Goal: Information Seeking & Learning: Find specific page/section

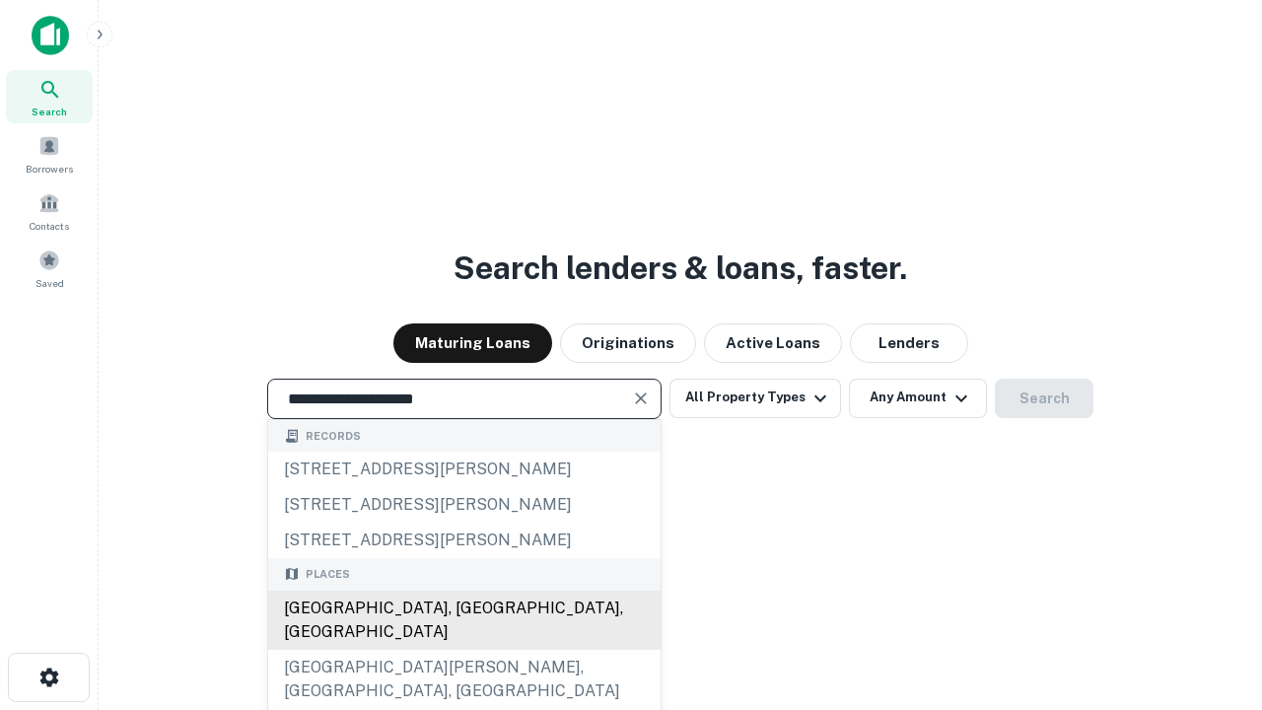
click at [463, 650] on div "[GEOGRAPHIC_DATA], [GEOGRAPHIC_DATA], [GEOGRAPHIC_DATA]" at bounding box center [464, 620] width 392 height 59
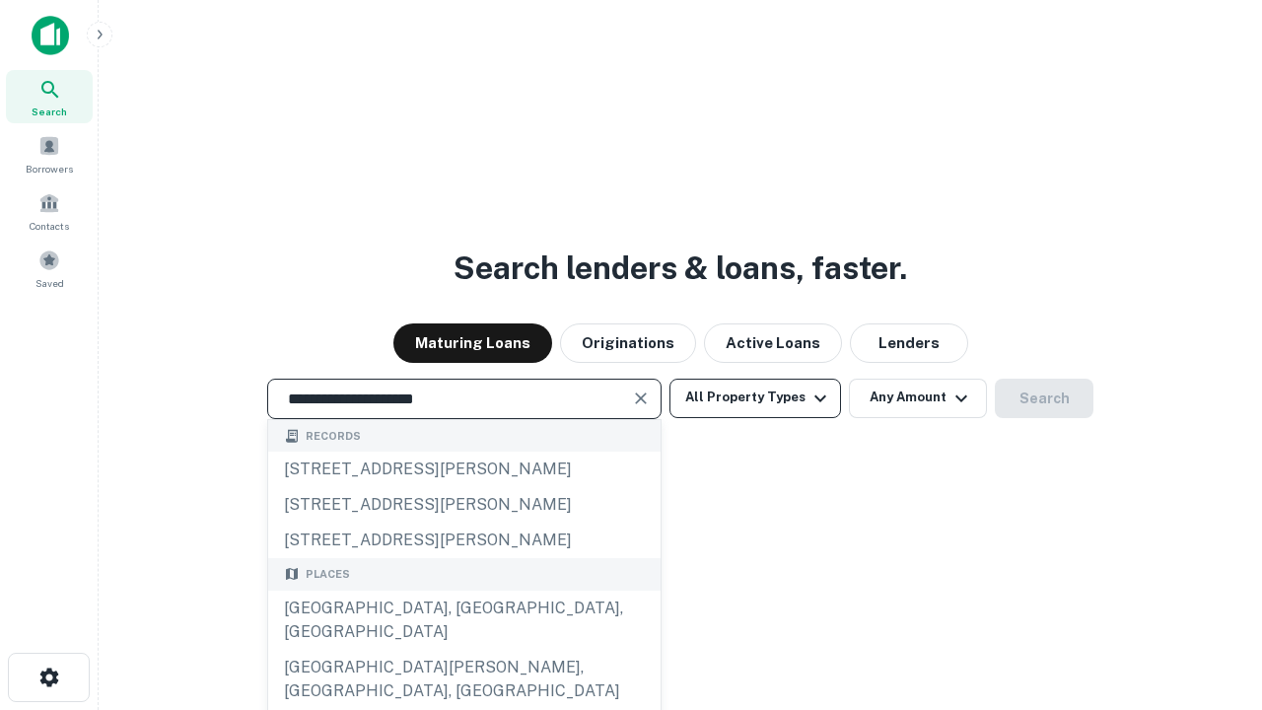
type input "**********"
click at [755, 397] on button "All Property Types" at bounding box center [755, 398] width 172 height 39
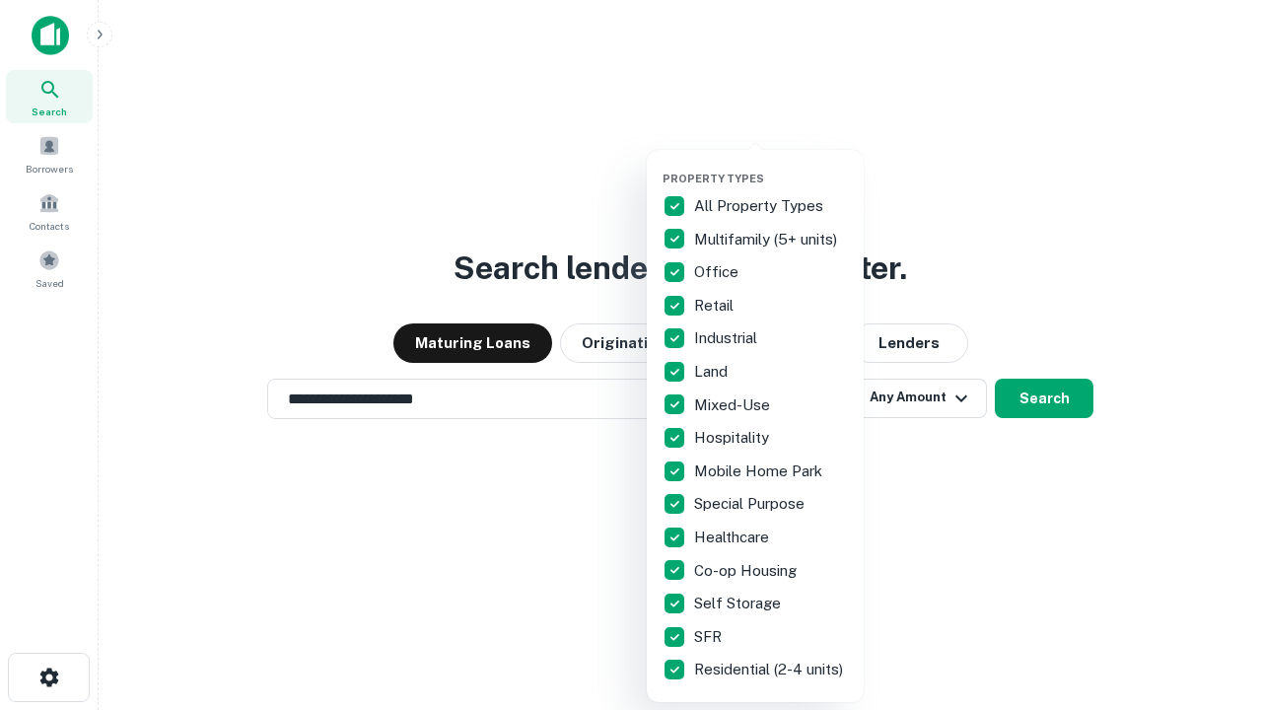
click at [771, 166] on button "button" at bounding box center [771, 166] width 217 height 1
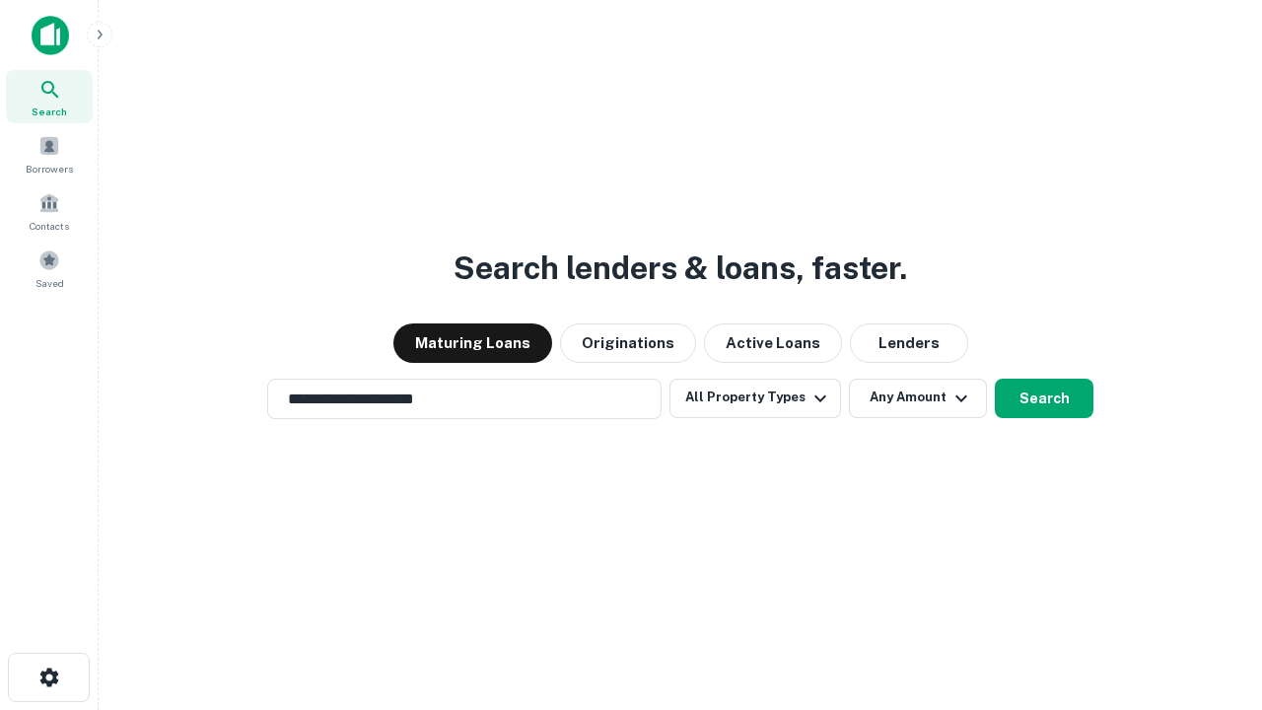
scroll to position [12, 238]
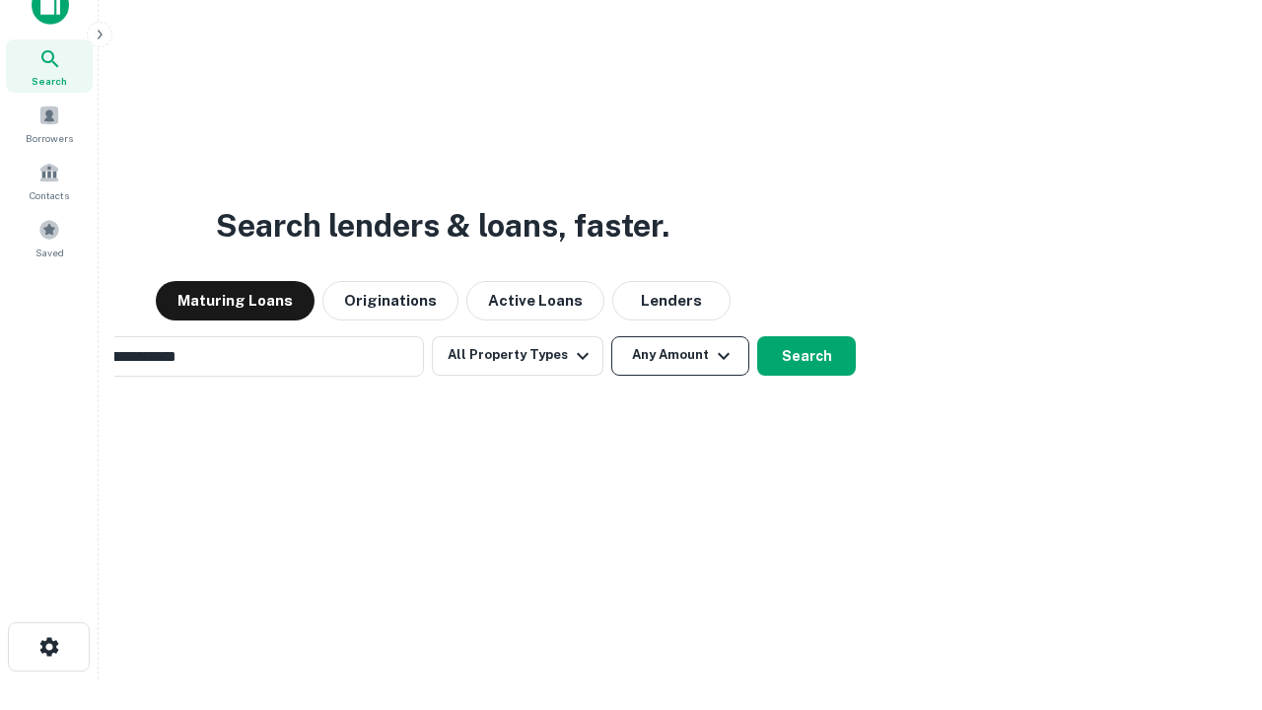
click at [611, 336] on button "Any Amount" at bounding box center [680, 355] width 138 height 39
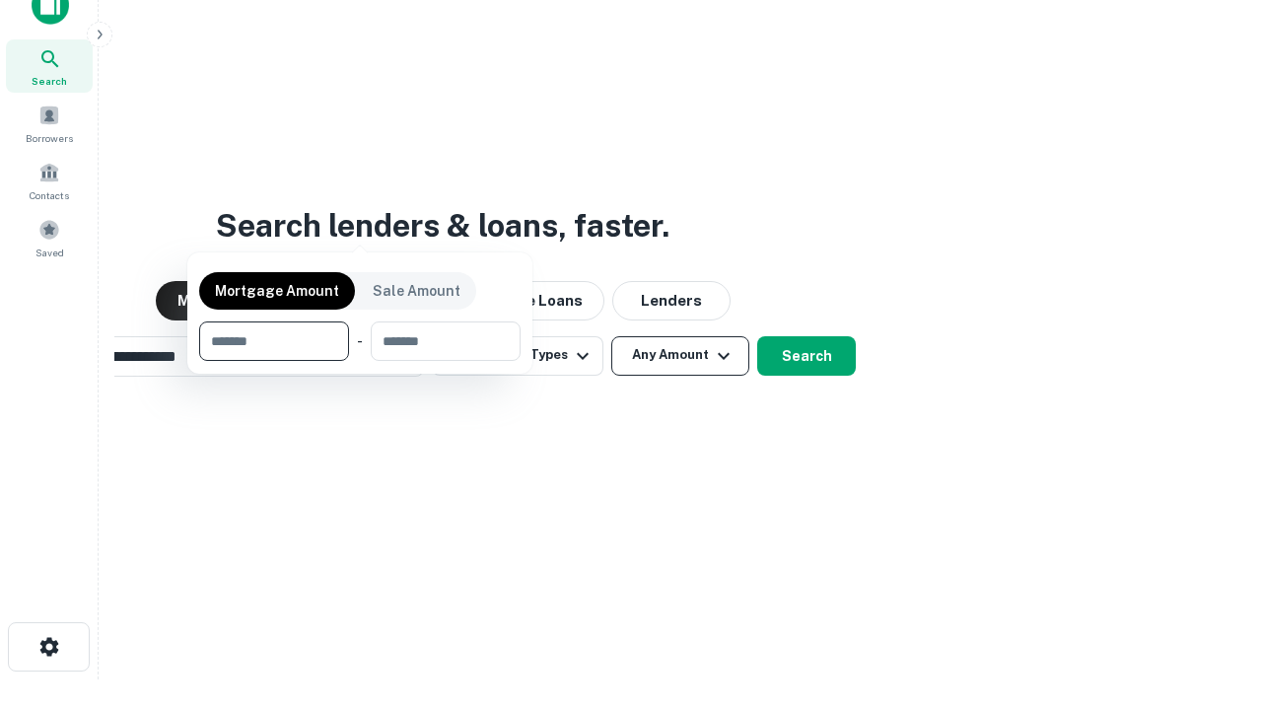
scroll to position [32, 0]
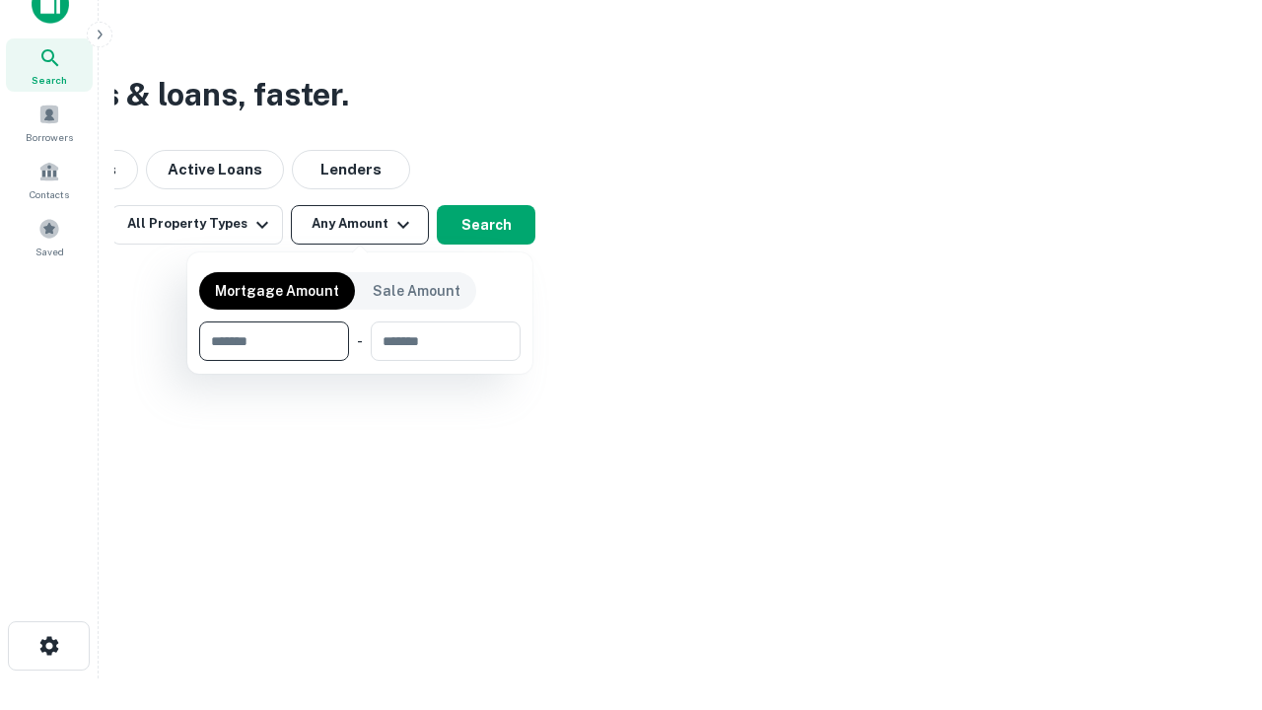
type input "*******"
click at [360, 361] on button "button" at bounding box center [359, 361] width 321 height 1
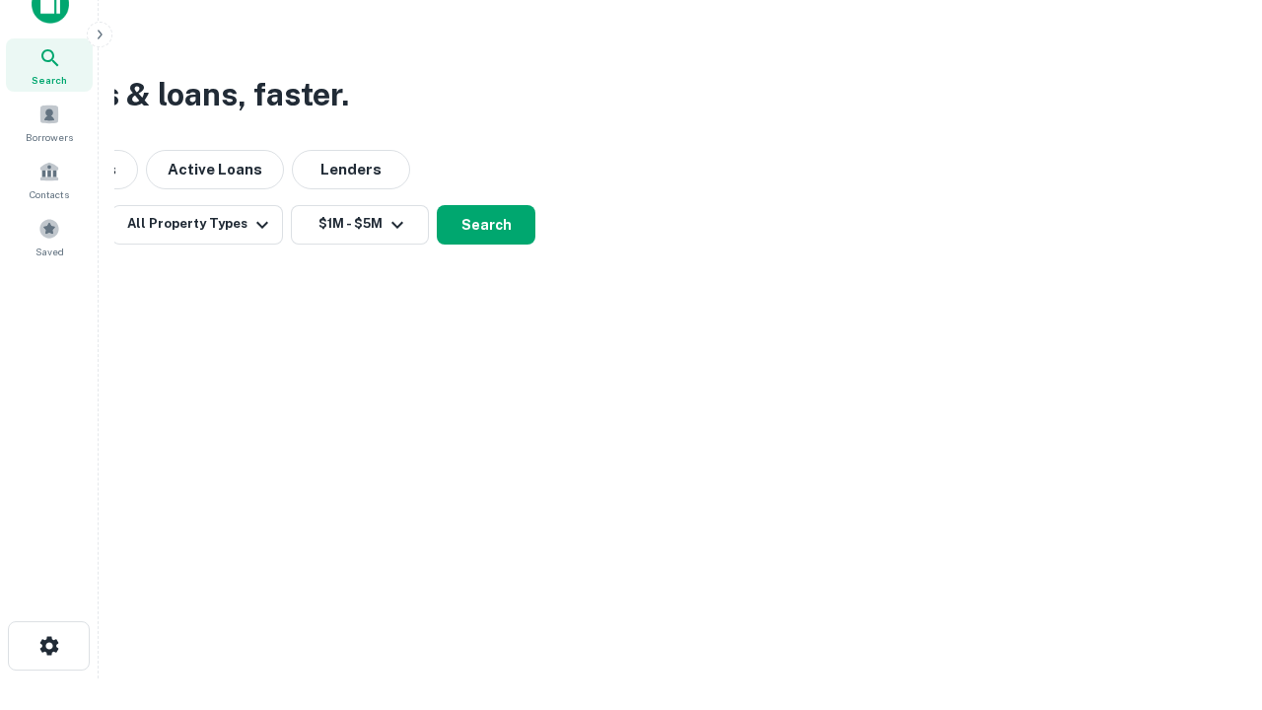
scroll to position [31, 0]
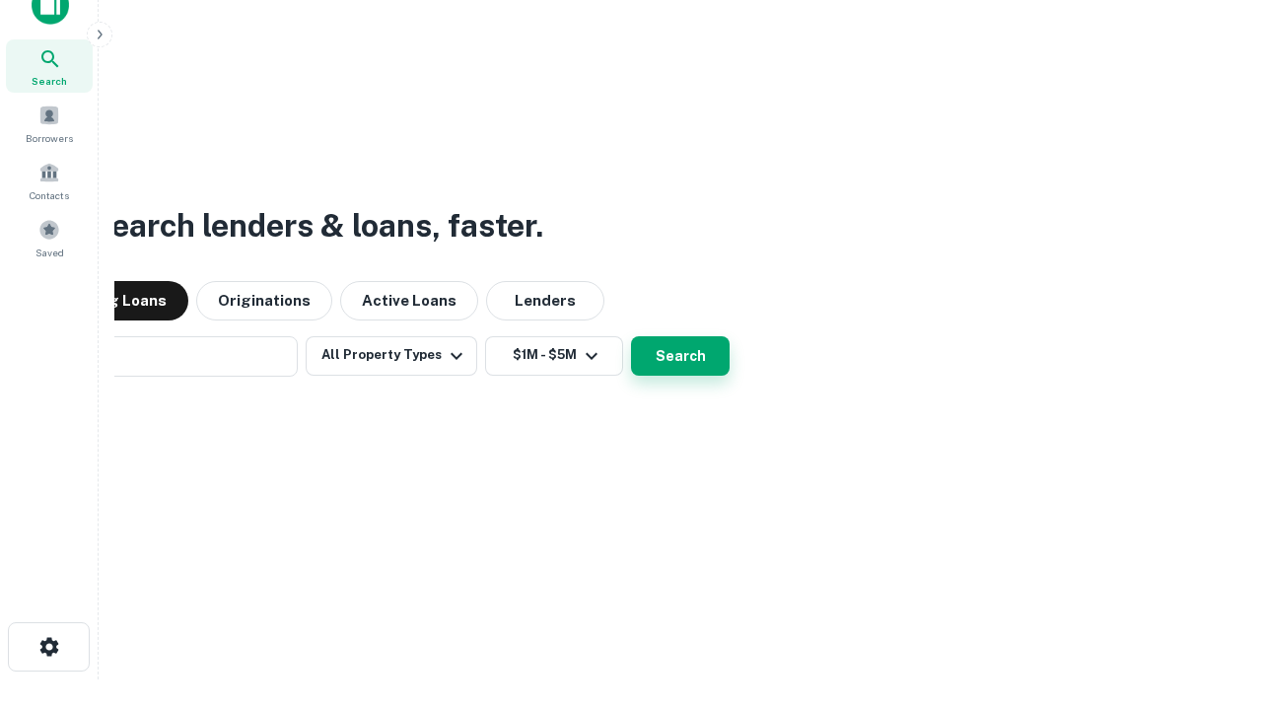
click at [631, 336] on button "Search" at bounding box center [680, 355] width 99 height 39
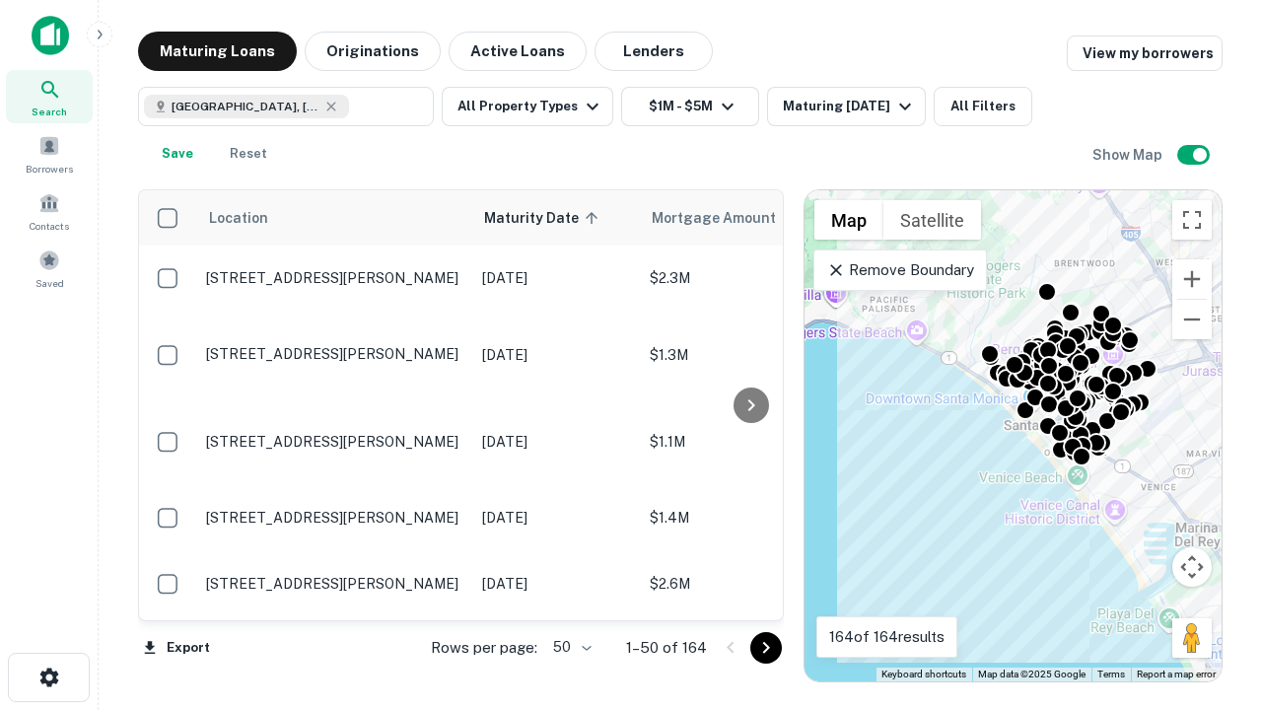
click at [569, 647] on body "Search Borrowers Contacts Saved Maturing Loans Originations Active Loans Lender…" at bounding box center [631, 355] width 1262 height 710
click at [570, 598] on li "25" at bounding box center [569, 597] width 57 height 35
